Goal: Task Accomplishment & Management: Use online tool/utility

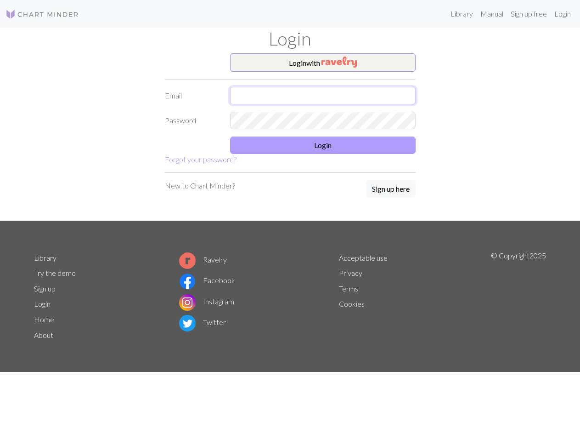
type input "[EMAIL_ADDRESS][DOMAIN_NAME]"
click at [331, 143] on button "Login" at bounding box center [323, 145] width 186 height 17
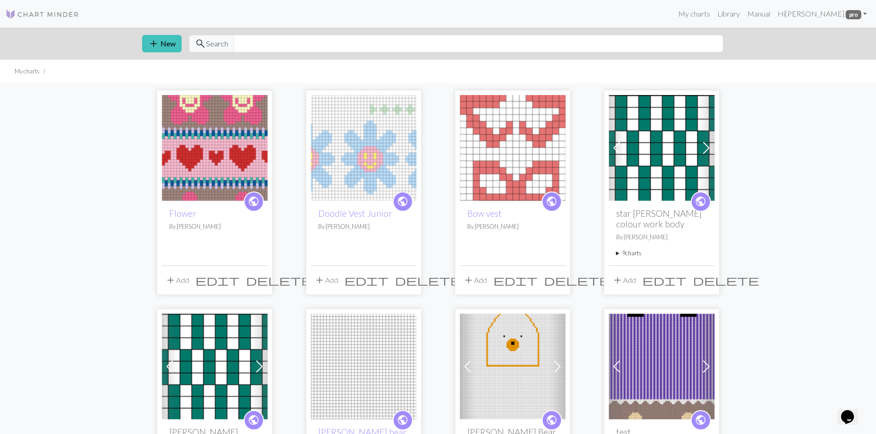
click at [206, 158] on img at bounding box center [215, 148] width 106 height 106
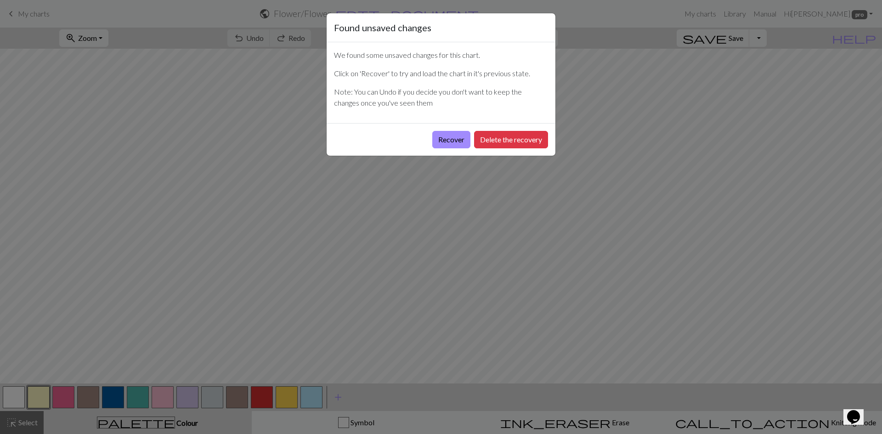
click at [137, 186] on div "Found unsaved changes We found some unsaved changes for this chart. Click on 'R…" at bounding box center [441, 217] width 882 height 434
click at [450, 135] on button "Recover" at bounding box center [451, 139] width 38 height 17
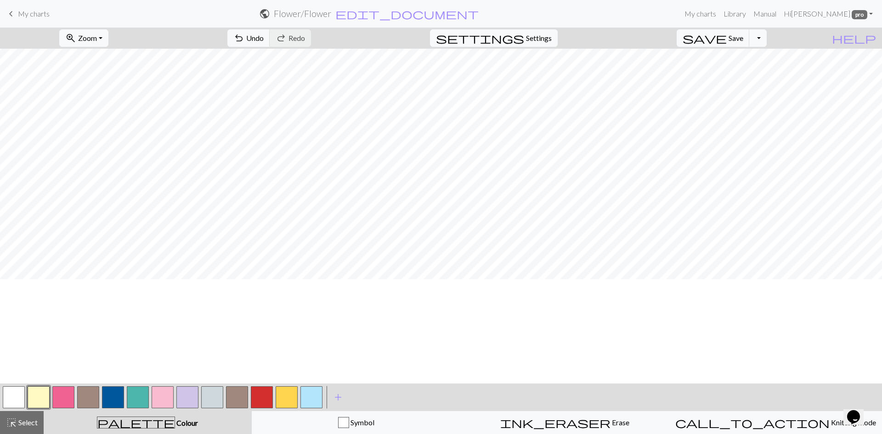
scroll to position [84, 0]
